Goal: Find contact information: Find contact information

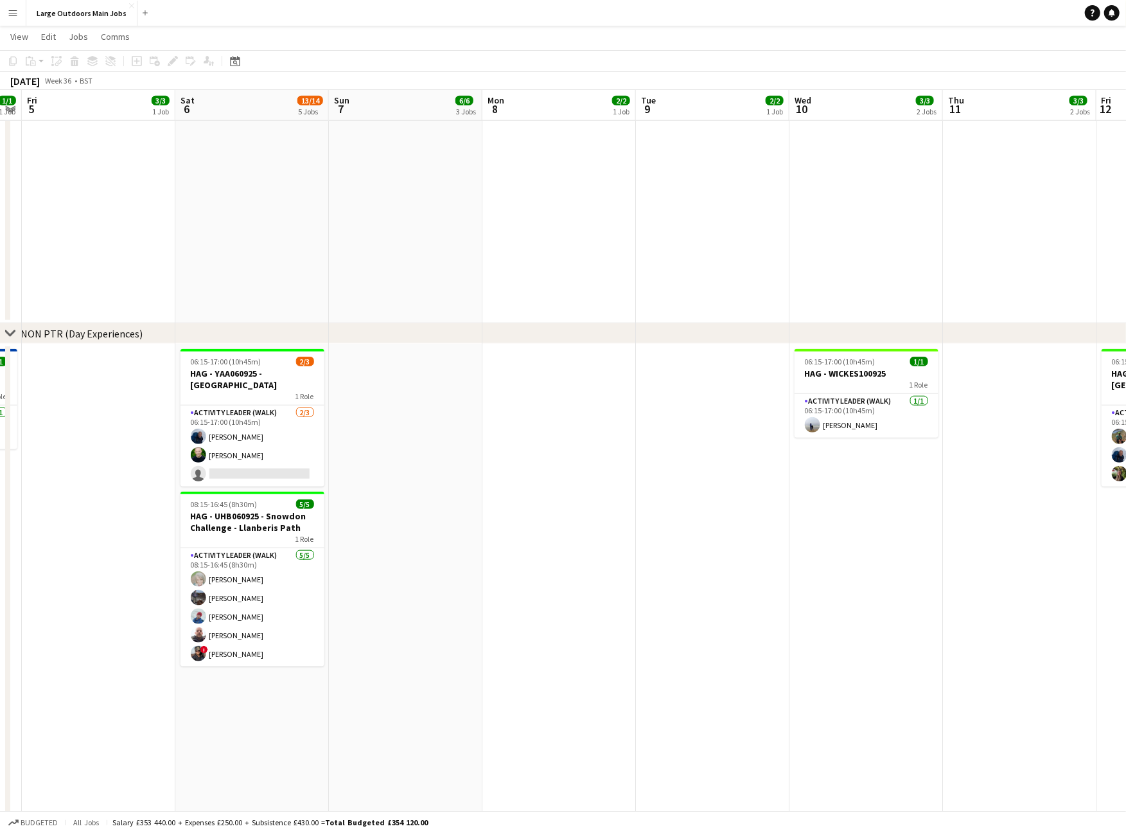
scroll to position [0, 383]
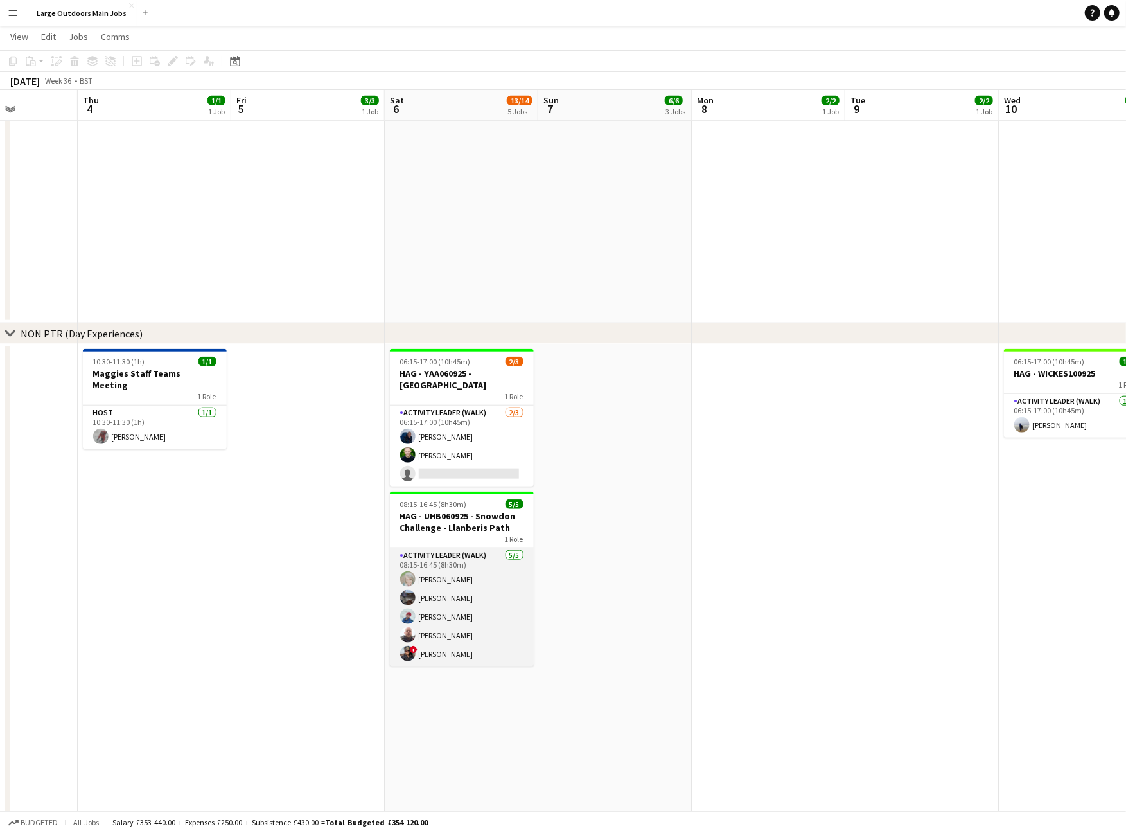
click at [454, 644] on app-card-role "Activity Leader (Walk) [DATE] 08:15-16:45 (8h30m) [PERSON_NAME] [PERSON_NAME] […" at bounding box center [462, 607] width 144 height 118
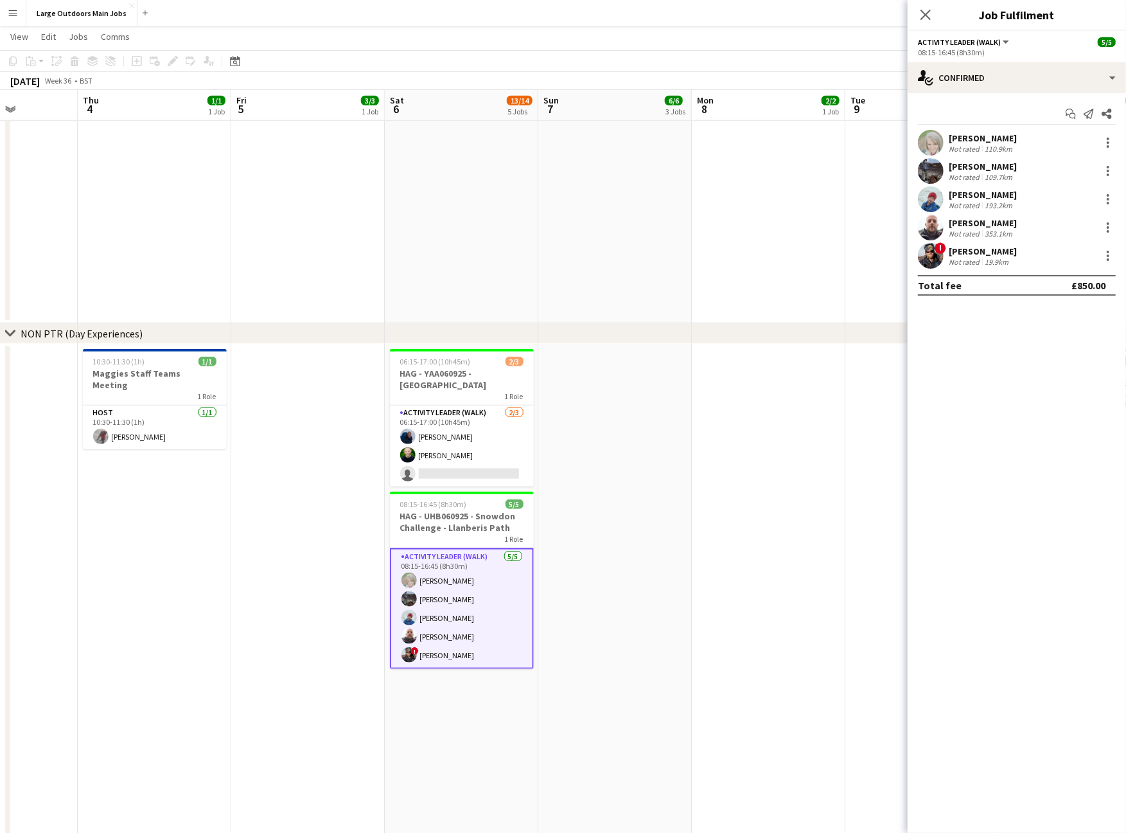
click at [972, 227] on div "[PERSON_NAME]" at bounding box center [983, 223] width 68 height 12
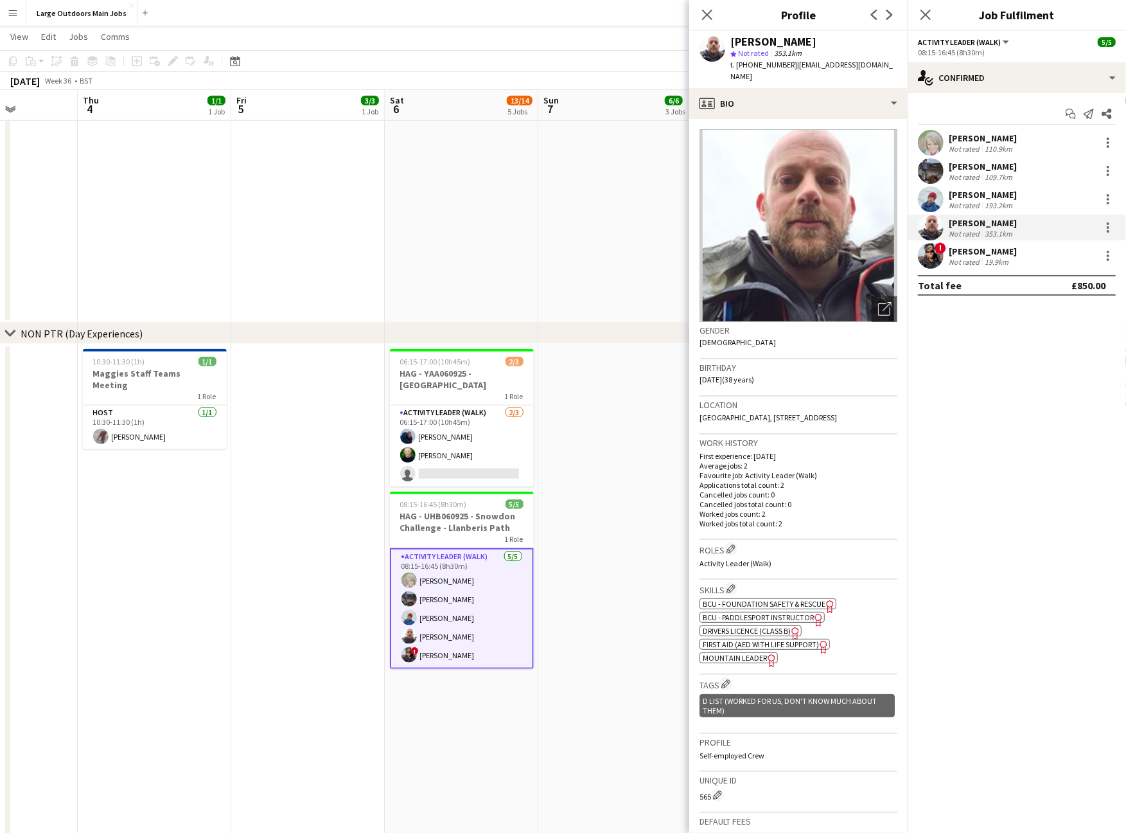
drag, startPoint x: 740, startPoint y: 70, endPoint x: 802, endPoint y: 70, distance: 62.3
click at [797, 69] on span "t. [PHONE_NUMBER]" at bounding box center [763, 65] width 67 height 10
copy span "[PHONE_NUMBER]"
click at [982, 256] on div "[PERSON_NAME]" at bounding box center [983, 251] width 68 height 12
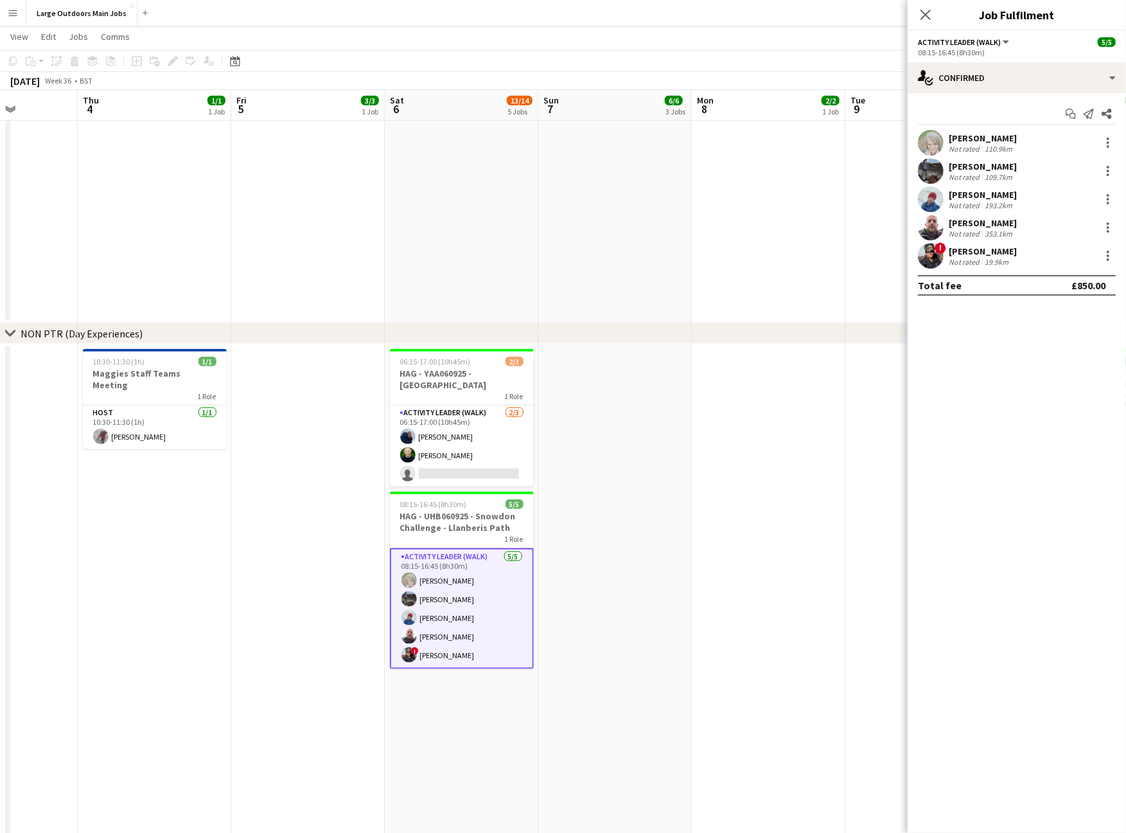
click at [1001, 251] on div "[PERSON_NAME]" at bounding box center [983, 251] width 68 height 12
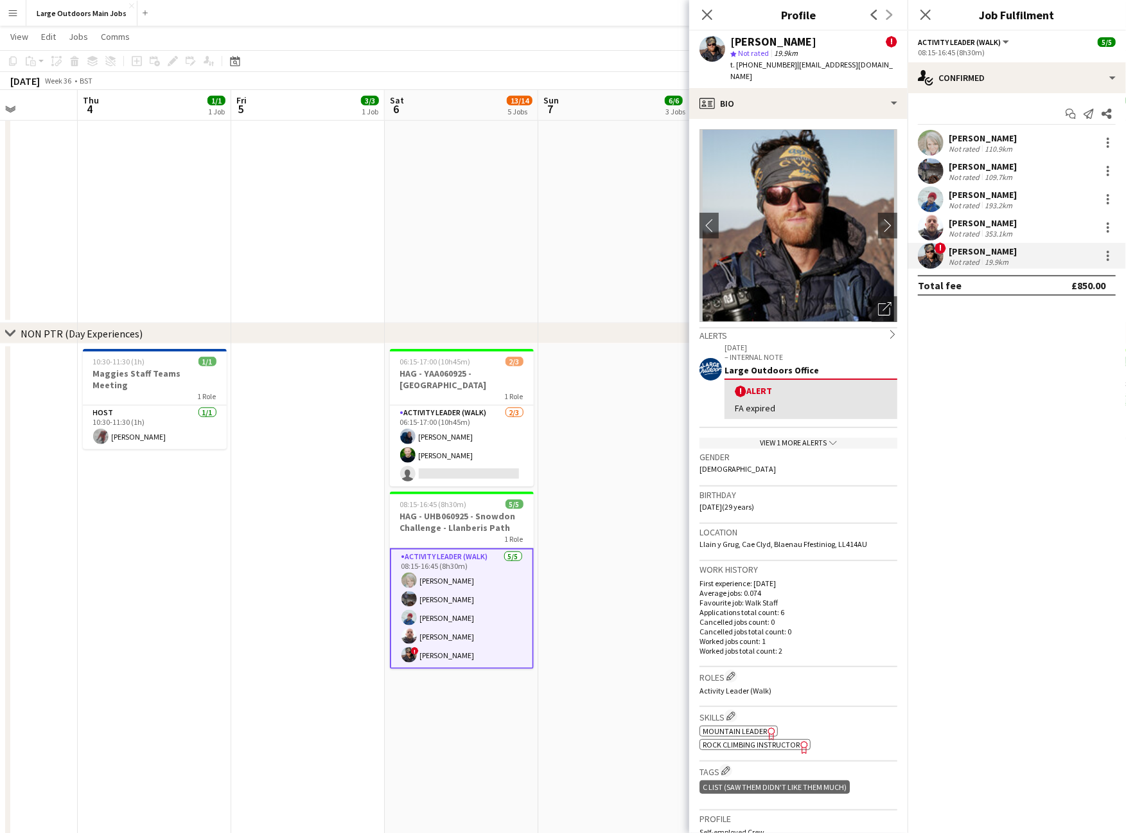
drag, startPoint x: 738, startPoint y: 71, endPoint x: 803, endPoint y: 71, distance: 64.9
click at [797, 69] on span "t. [PHONE_NUMBER]" at bounding box center [763, 65] width 67 height 10
copy span "[PHONE_NUMBER]"
click at [709, 11] on icon "Close pop-in" at bounding box center [707, 14] width 12 height 12
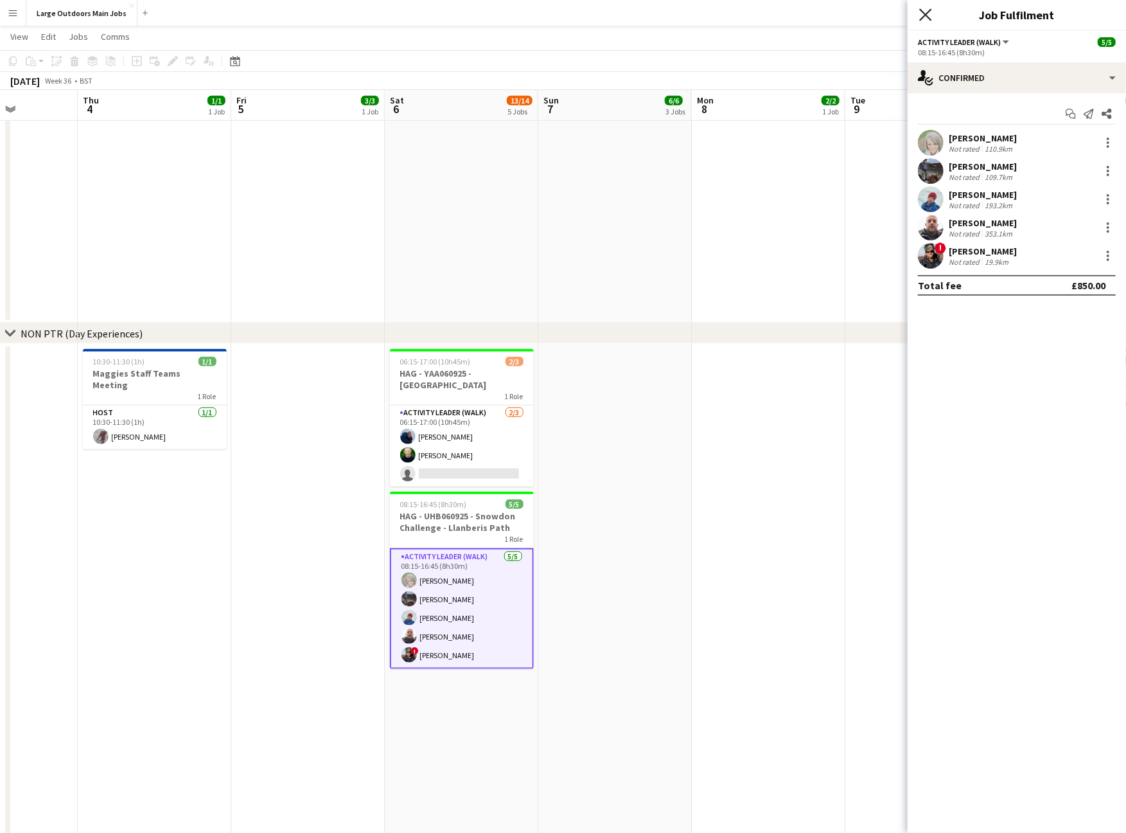
click at [923, 12] on icon at bounding box center [925, 14] width 12 height 12
